Goal: Information Seeking & Learning: Learn about a topic

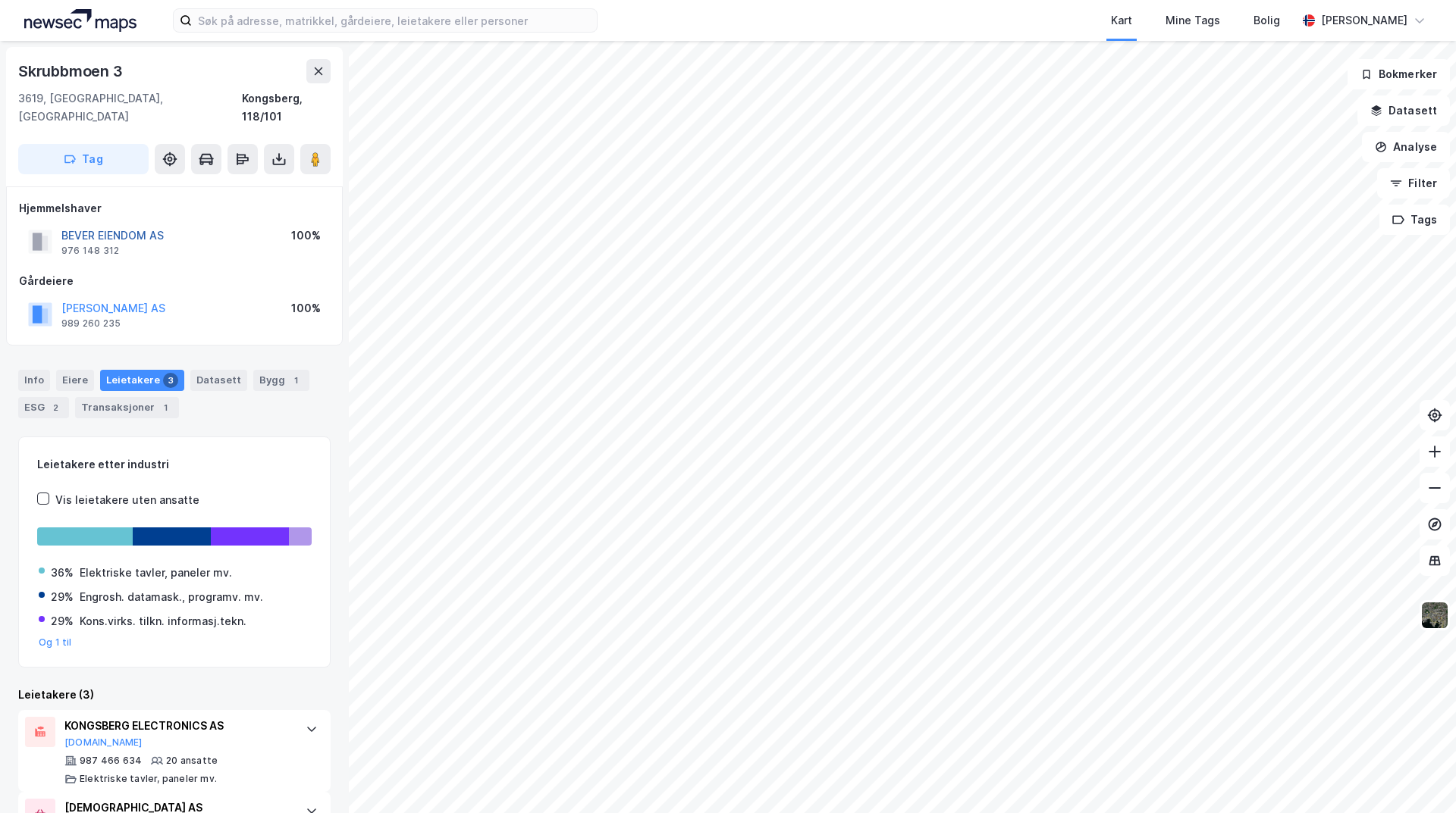
click at [0, 0] on button "BEVER EIENDOM AS" at bounding box center [0, 0] width 0 height 0
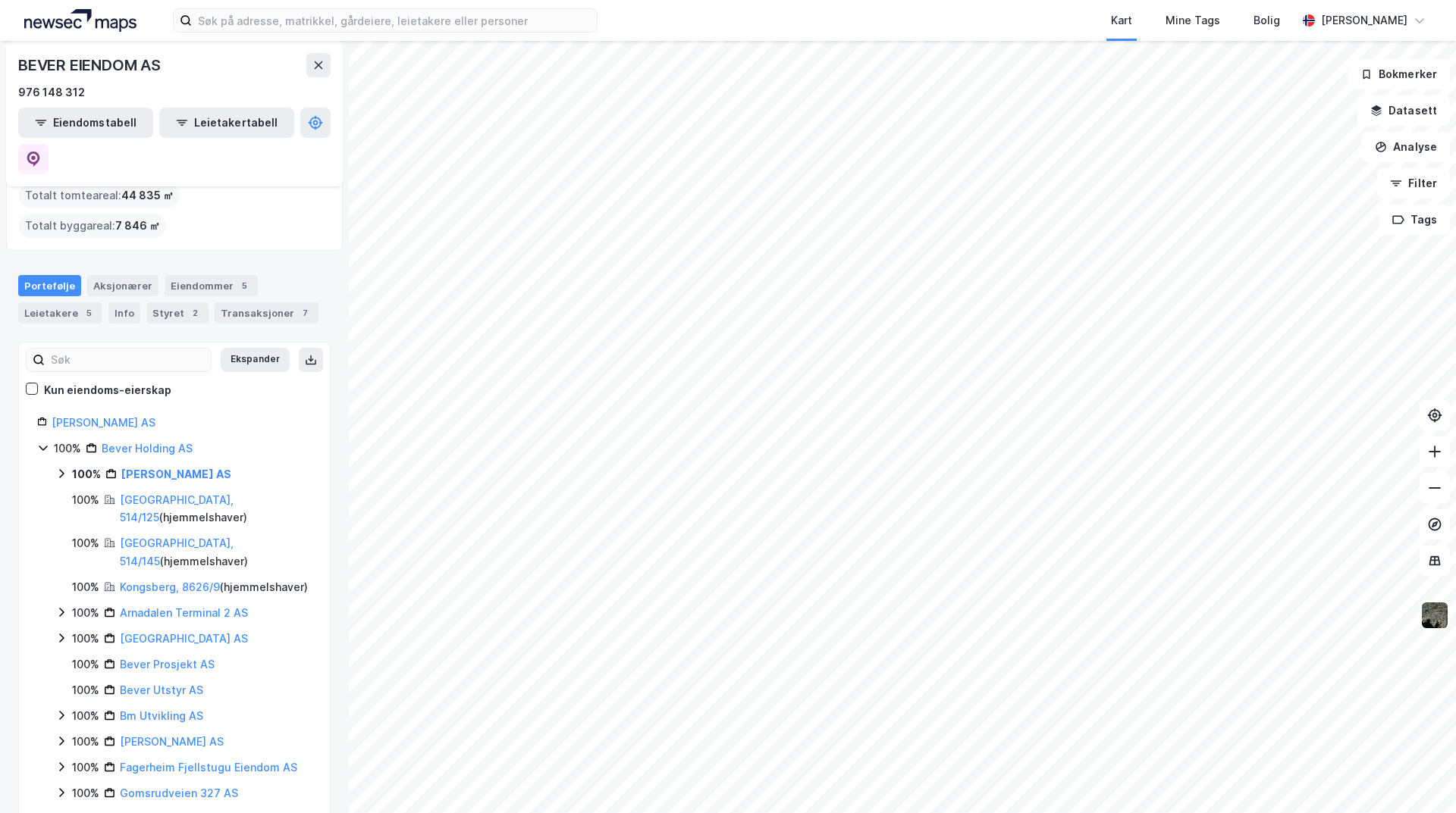
scroll to position [73, 0]
